Goal: Task Accomplishment & Management: Complete application form

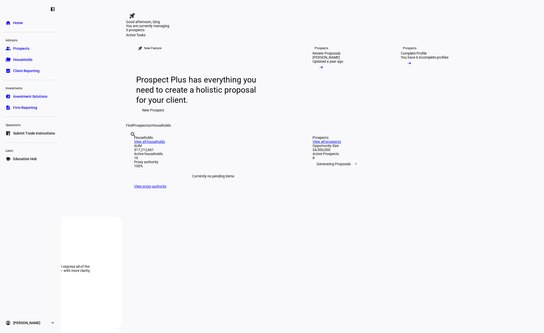
click at [154, 115] on span "New Prospect" at bounding box center [153, 110] width 22 height 10
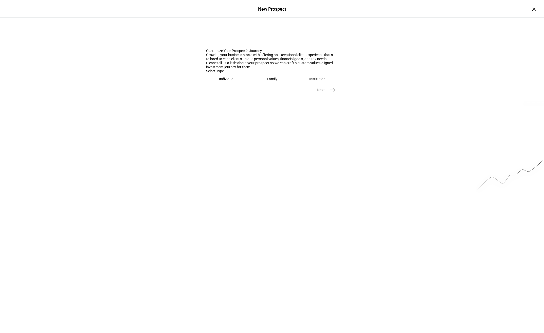
click at [239, 85] on eth-mega-radio-button "Individual" at bounding box center [226, 79] width 41 height 12
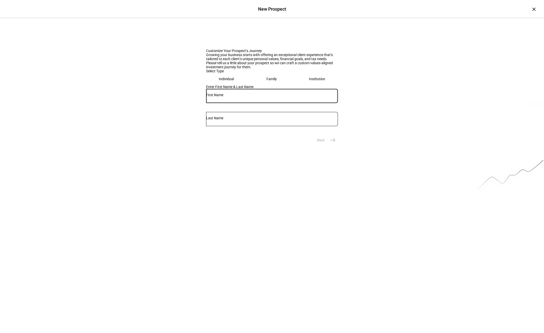
click at [239, 97] on input "text" at bounding box center [272, 95] width 132 height 4
type input "[PERSON_NAME]"
type input "K"
click at [333, 143] on mat-icon "east" at bounding box center [333, 140] width 6 height 6
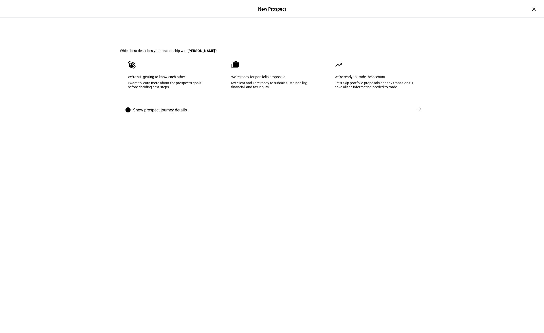
click at [259, 89] on div "My client and I are ready to submit sustainability, financial, and tax inputs" at bounding box center [272, 85] width 82 height 8
click at [417, 112] on mat-icon "east" at bounding box center [419, 109] width 6 height 6
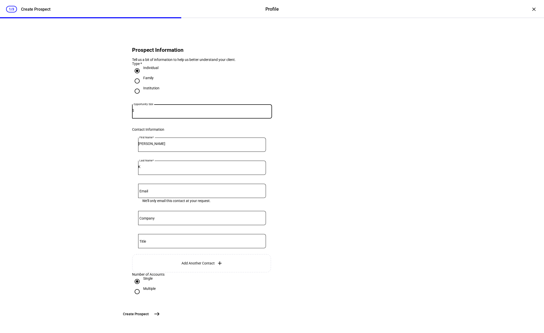
click at [180, 112] on input at bounding box center [203, 110] width 138 height 4
type input "1,000,000"
click at [179, 186] on input "Email" at bounding box center [202, 188] width 128 height 4
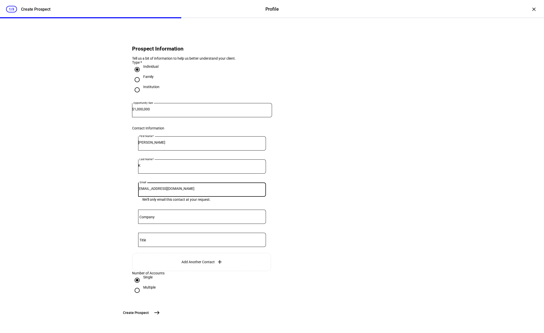
type input "[EMAIL_ADDRESS][DOMAIN_NAME]"
click at [149, 312] on span "Create Prospect" at bounding box center [136, 312] width 26 height 5
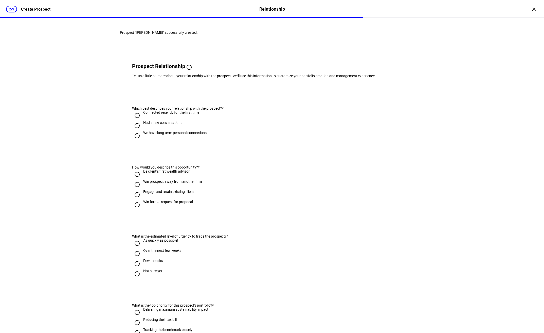
click at [162, 124] on div "Had a few conversations" at bounding box center [162, 122] width 39 height 4
click at [142, 131] on input "Had a few conversations" at bounding box center [137, 125] width 10 height 10
radio input "true"
click at [150, 193] on div "Engage and retain existing client" at bounding box center [168, 191] width 51 height 4
click at [142, 200] on input "Engage and retain existing client" at bounding box center [137, 194] width 10 height 10
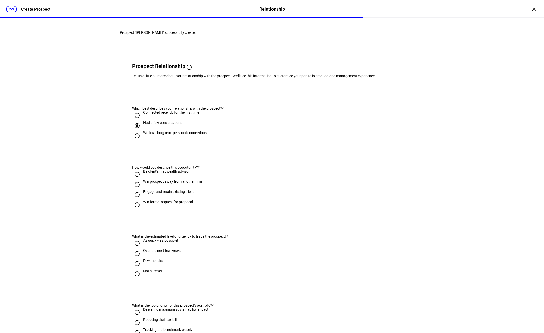
radio input "true"
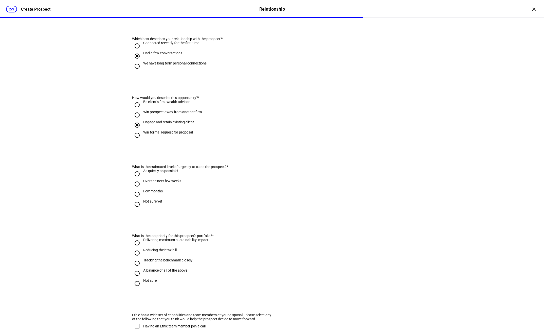
scroll to position [76, 0]
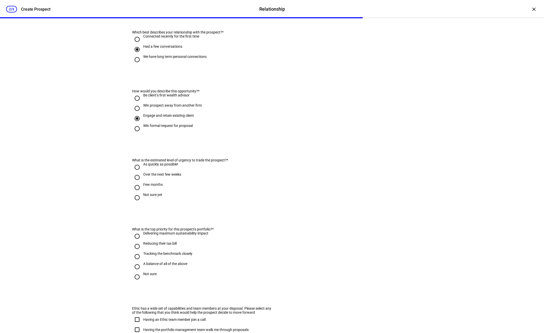
click at [145, 166] on div "As quickly as possible!" at bounding box center [160, 164] width 35 height 4
click at [142, 172] on input "As quickly as possible!" at bounding box center [137, 167] width 10 height 10
radio input "true"
click at [144, 197] on div "Not sure yet" at bounding box center [152, 194] width 19 height 4
click at [142, 203] on input "Not sure yet" at bounding box center [137, 197] width 10 height 10
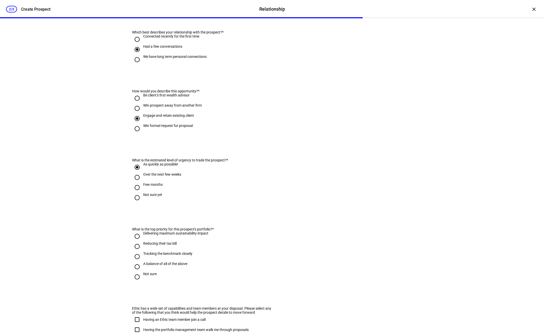
radio input "true"
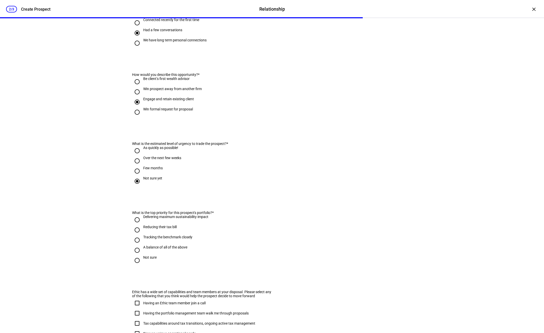
scroll to position [101, 0]
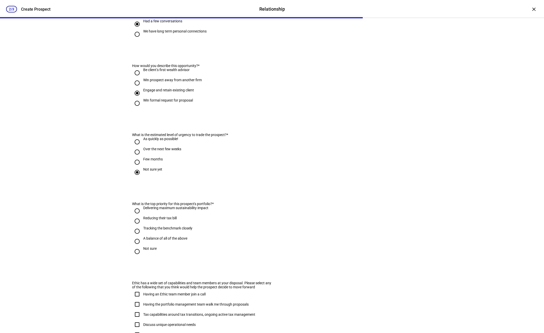
click at [138, 216] on input "Delivering maximum sustainability impact" at bounding box center [137, 211] width 10 height 10
radio input "true"
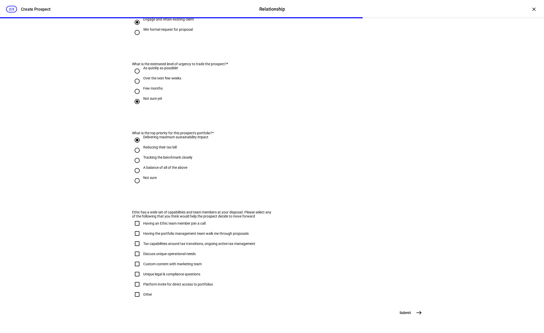
scroll to position [199, 0]
click at [414, 314] on span "east" at bounding box center [419, 312] width 10 height 10
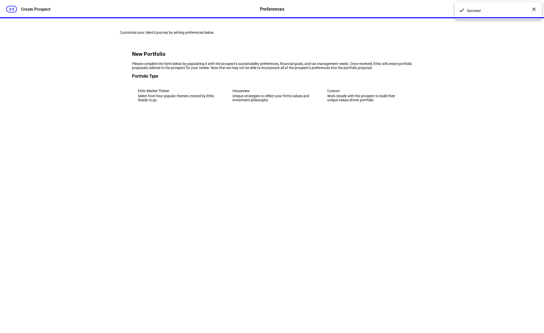
scroll to position [0, 0]
click at [359, 102] on div "Work closely with the prospect to build their unique values driven portfolio." at bounding box center [366, 98] width 79 height 8
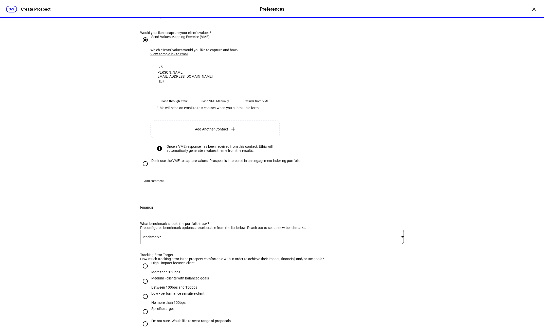
scroll to position [76, 0]
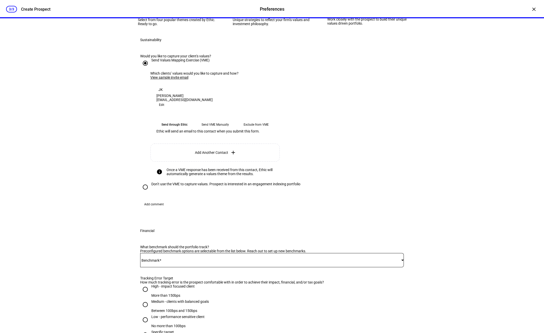
click at [180, 129] on eth-mega-radio-button "Send through Ethic" at bounding box center [174, 124] width 37 height 9
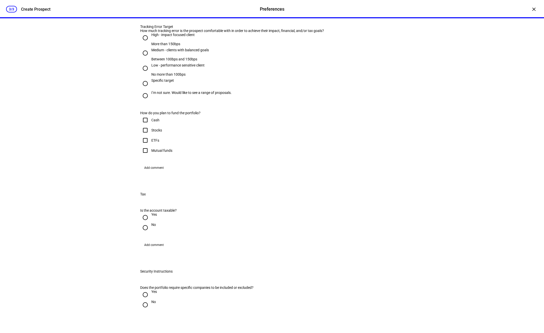
scroll to position [330, 0]
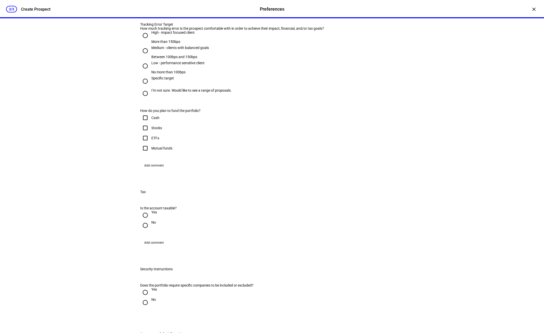
click at [185, 13] on div at bounding box center [272, 6] width 264 height 14
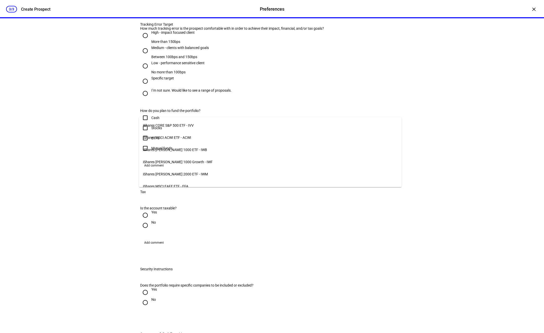
click at [189, 124] on span "iShares CORE S&P 500 ETF - IVV" at bounding box center [168, 125] width 51 height 4
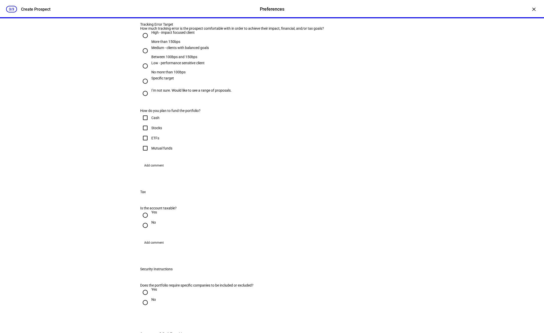
click at [145, 41] on input "High - impact focused client More than 150bps" at bounding box center [145, 35] width 10 height 10
radio input "true"
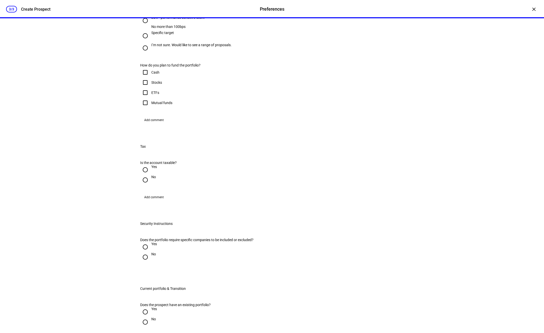
scroll to position [380, 0]
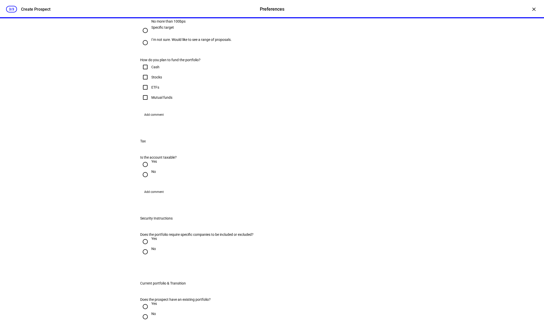
click at [143, 48] on input "I’m not sure. Would like to see a range of proposals." at bounding box center [145, 43] width 10 height 10
radio input "true"
click at [144, 72] on input "Cash" at bounding box center [145, 67] width 10 height 10
checkbox input "true"
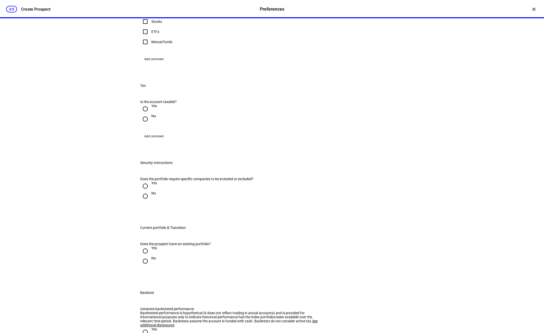
scroll to position [456, 0]
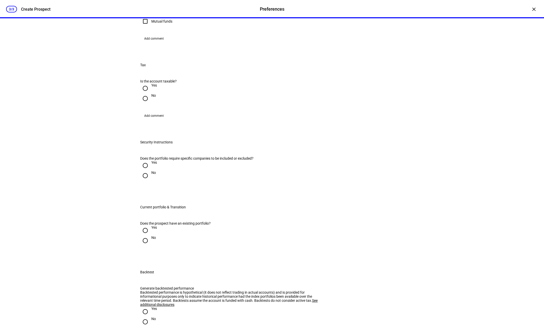
click at [144, 93] on input "Yes" at bounding box center [145, 88] width 10 height 10
radio input "true"
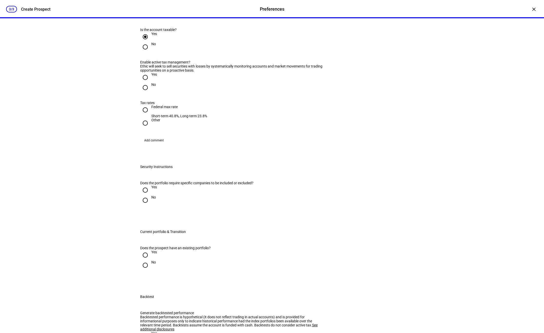
scroll to position [532, 0]
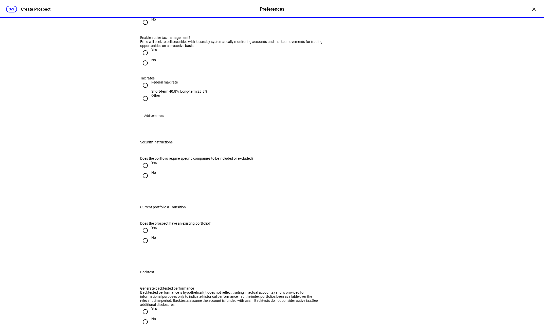
click at [145, 68] on input "No" at bounding box center [145, 63] width 10 height 10
radio input "true"
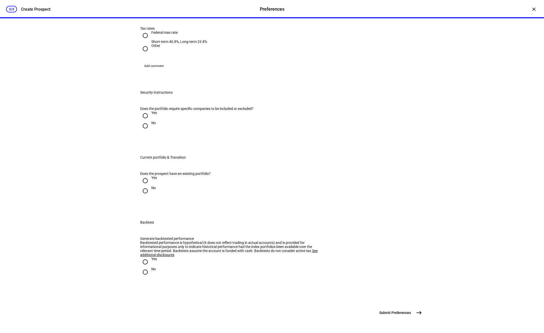
scroll to position [609, 0]
click at [144, 41] on input "Federal max rate Short-term 40.8%, Long-term 23.8%" at bounding box center [145, 35] width 10 height 10
radio input "true"
click at [146, 131] on input "No" at bounding box center [145, 126] width 10 height 10
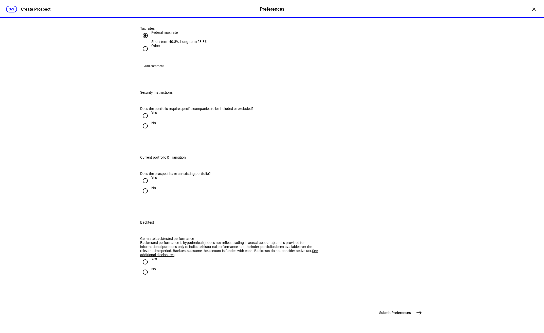
radio input "true"
click at [145, 186] on input "No" at bounding box center [145, 191] width 10 height 10
radio input "true"
click at [147, 175] on input "Yes" at bounding box center [145, 180] width 10 height 10
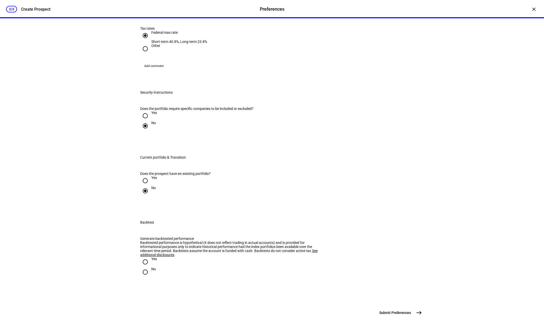
radio input "true"
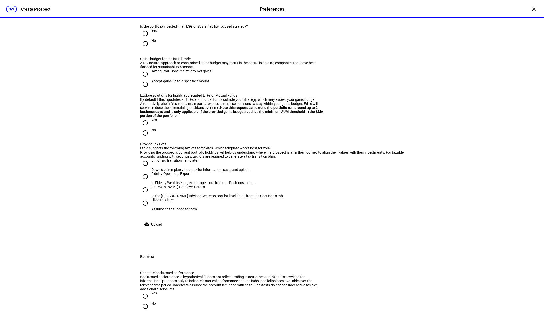
click at [146, 20] on input "No" at bounding box center [145, 15] width 10 height 10
radio input "true"
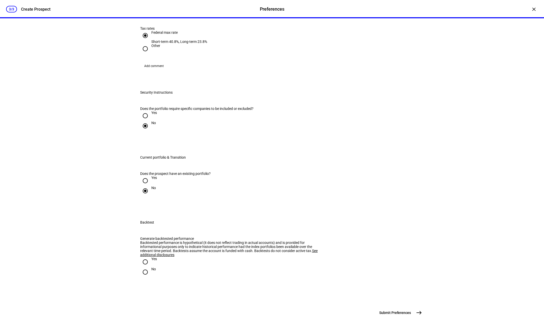
click at [146, 267] on input "No" at bounding box center [145, 272] width 10 height 10
radio input "true"
click at [416, 314] on mat-icon "east" at bounding box center [419, 312] width 6 height 6
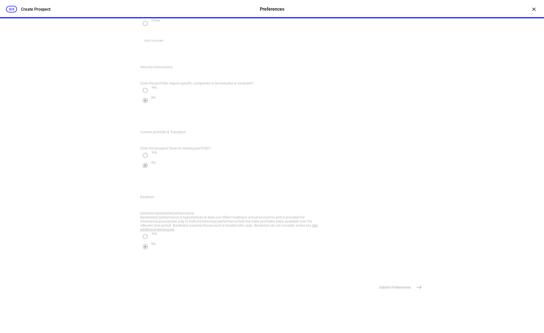
scroll to position [0, 0]
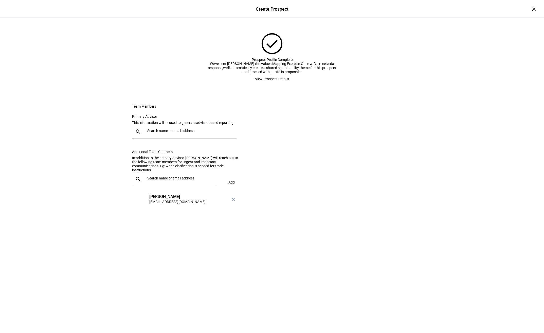
click at [180, 133] on input "text" at bounding box center [190, 131] width 87 height 4
type input "qy"
click at [171, 204] on div "[PERSON_NAME]" at bounding box center [177, 204] width 56 height 5
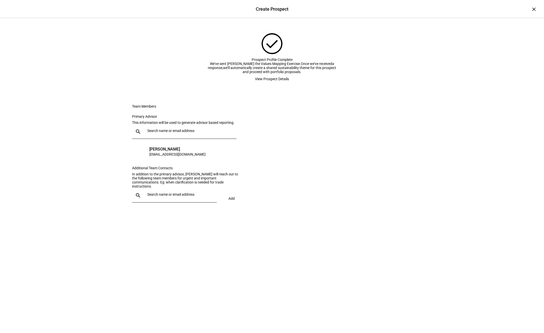
click at [266, 84] on span "View Prospect Details" at bounding box center [272, 79] width 34 height 10
